Goal: Navigation & Orientation: Find specific page/section

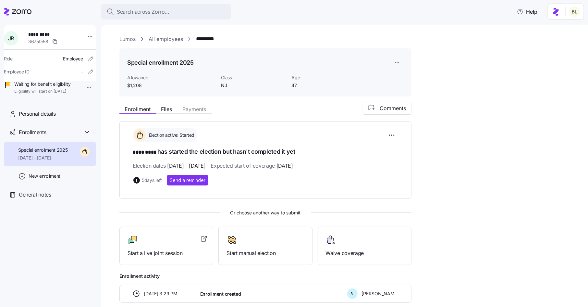
click at [130, 38] on link "Lumos" at bounding box center [127, 39] width 16 height 8
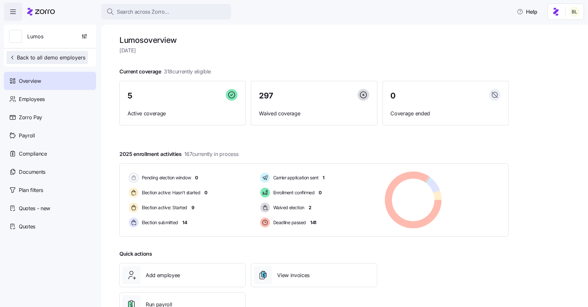
click at [67, 55] on span "Back to all demo employers" at bounding box center [47, 58] width 76 height 8
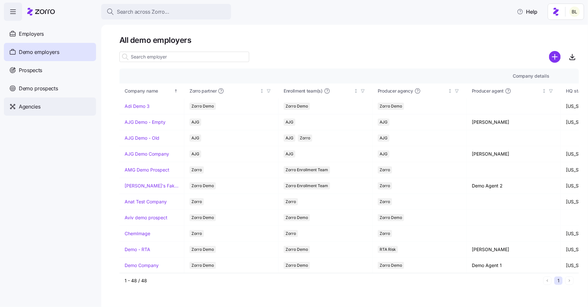
click at [44, 107] on div "Agencies" at bounding box center [50, 106] width 92 height 18
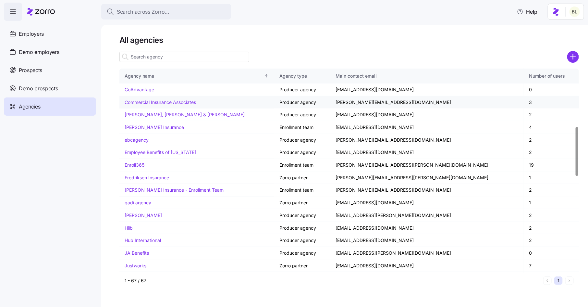
scroll to position [241, 0]
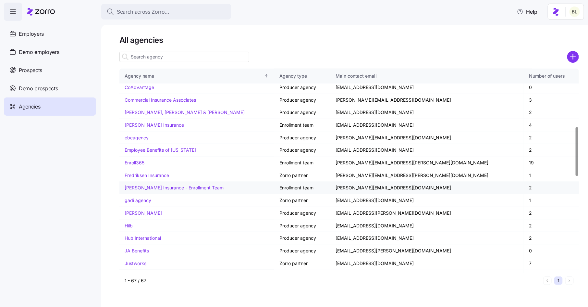
click at [157, 185] on link "[PERSON_NAME] Insurance - Enrollment Team" at bounding box center [174, 188] width 99 height 6
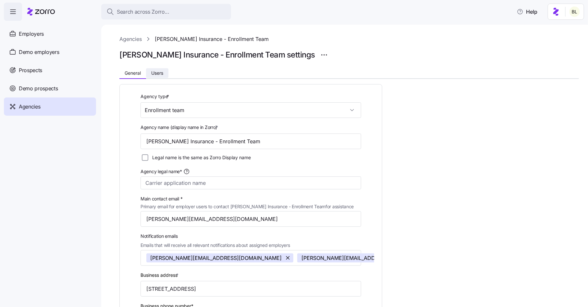
click at [157, 71] on span "Users" at bounding box center [157, 73] width 12 height 5
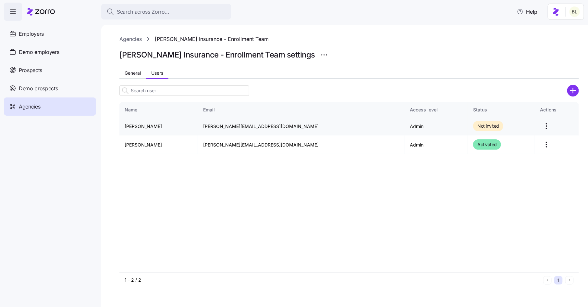
click at [535, 126] on html "Search across Zorro... Help Employers Demo employers Prospects Demo prospects A…" at bounding box center [294, 151] width 588 height 303
click at [554, 127] on html "Search across Zorro... Help Employers Demo employers Prospects Demo prospects A…" at bounding box center [294, 151] width 588 height 303
click at [130, 73] on span "General" at bounding box center [133, 73] width 16 height 5
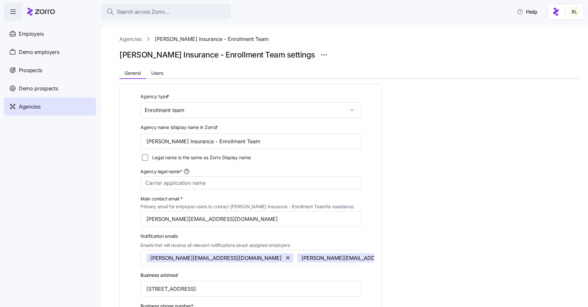
click at [136, 41] on link "Agencies" at bounding box center [130, 39] width 22 height 8
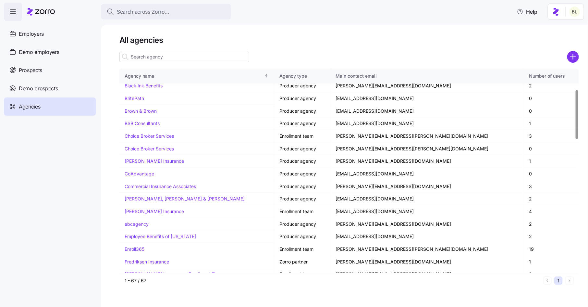
scroll to position [196, 0]
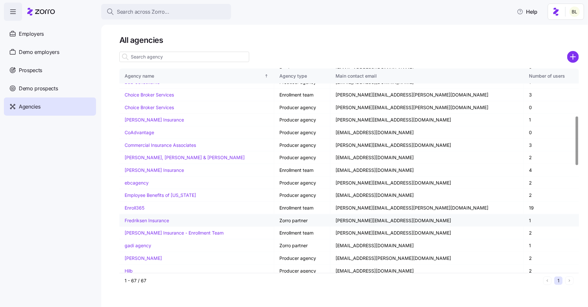
click at [160, 218] on link "Fredriksen Insurance" at bounding box center [147, 221] width 44 height 6
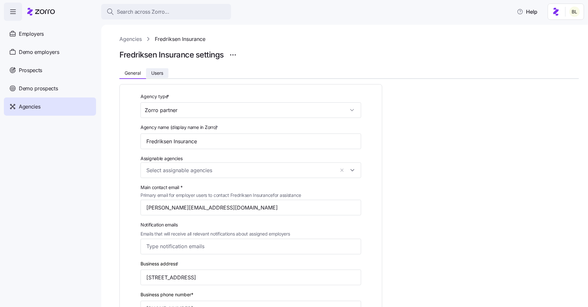
click at [161, 71] on span "Users" at bounding box center [157, 73] width 12 height 5
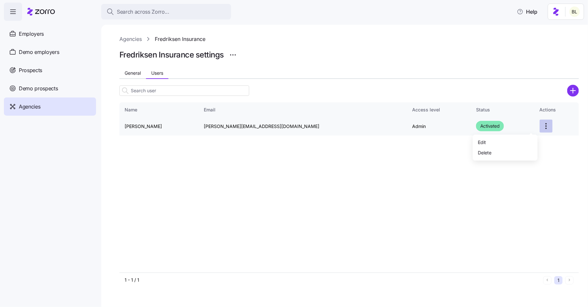
click at [534, 129] on html "Search across Zorro... Help Employers Demo employers Prospects Demo prospects A…" at bounding box center [294, 151] width 588 height 303
click at [364, 87] on html "Search across Zorro... Help Employers Demo employers Prospects Demo prospects A…" at bounding box center [294, 151] width 588 height 303
